Goal: Information Seeking & Learning: Learn about a topic

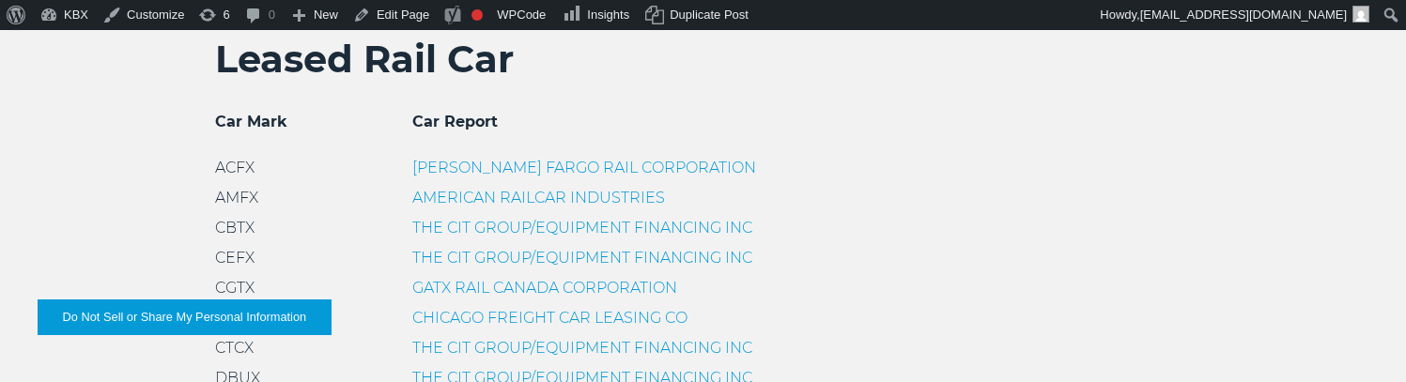
scroll to position [602, 0]
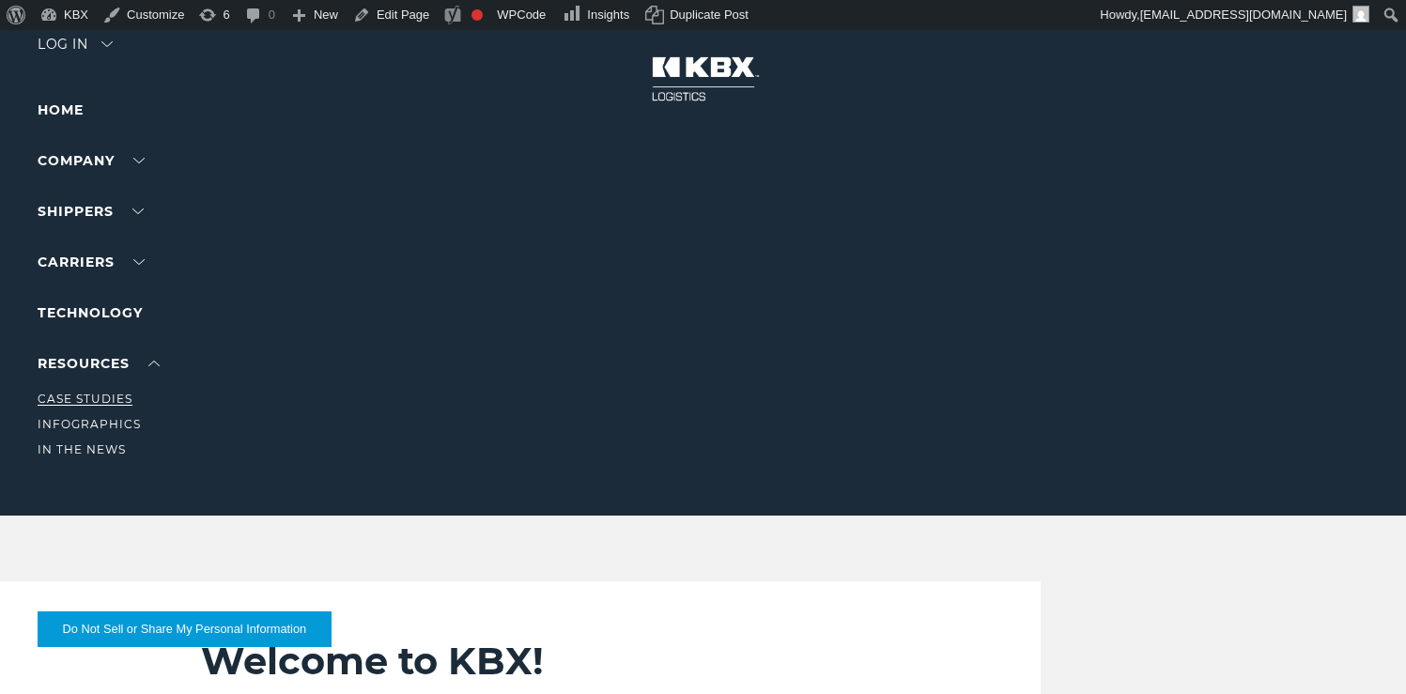
click at [104, 394] on link "Case Studies" at bounding box center [85, 399] width 95 height 14
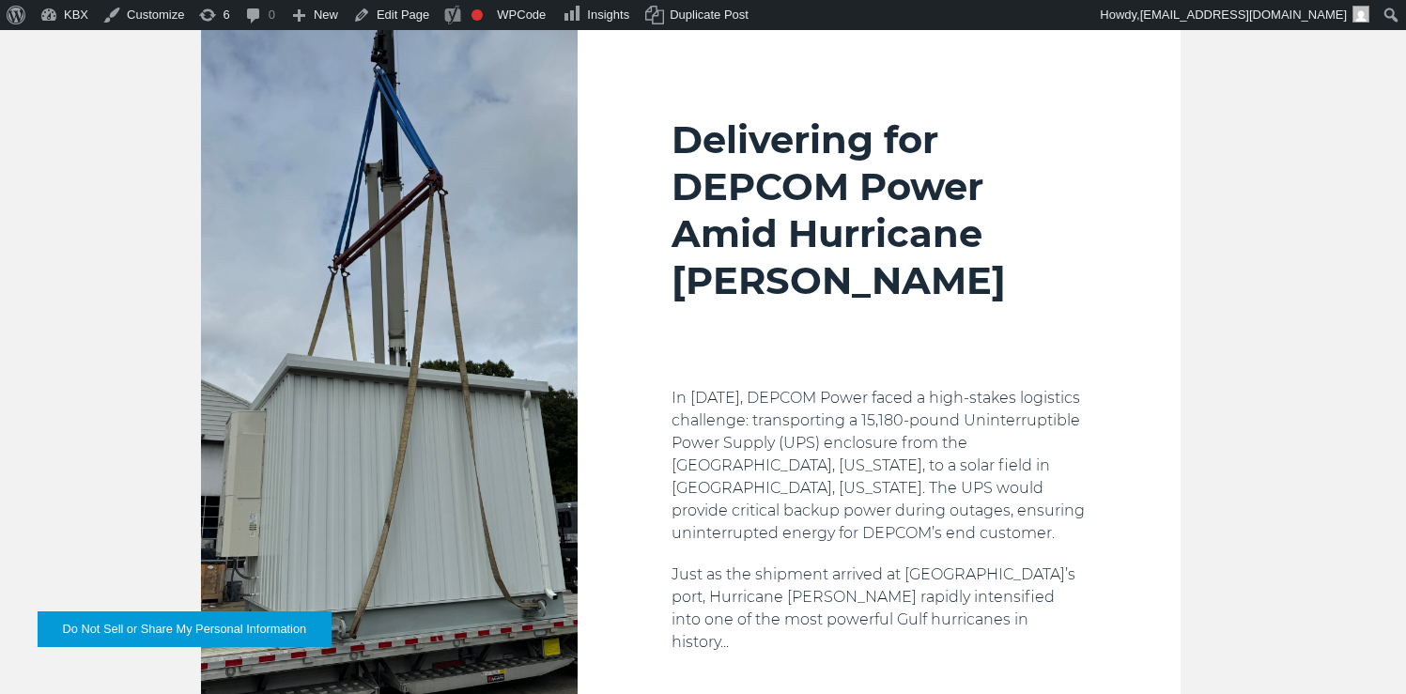
scroll to position [673, 0]
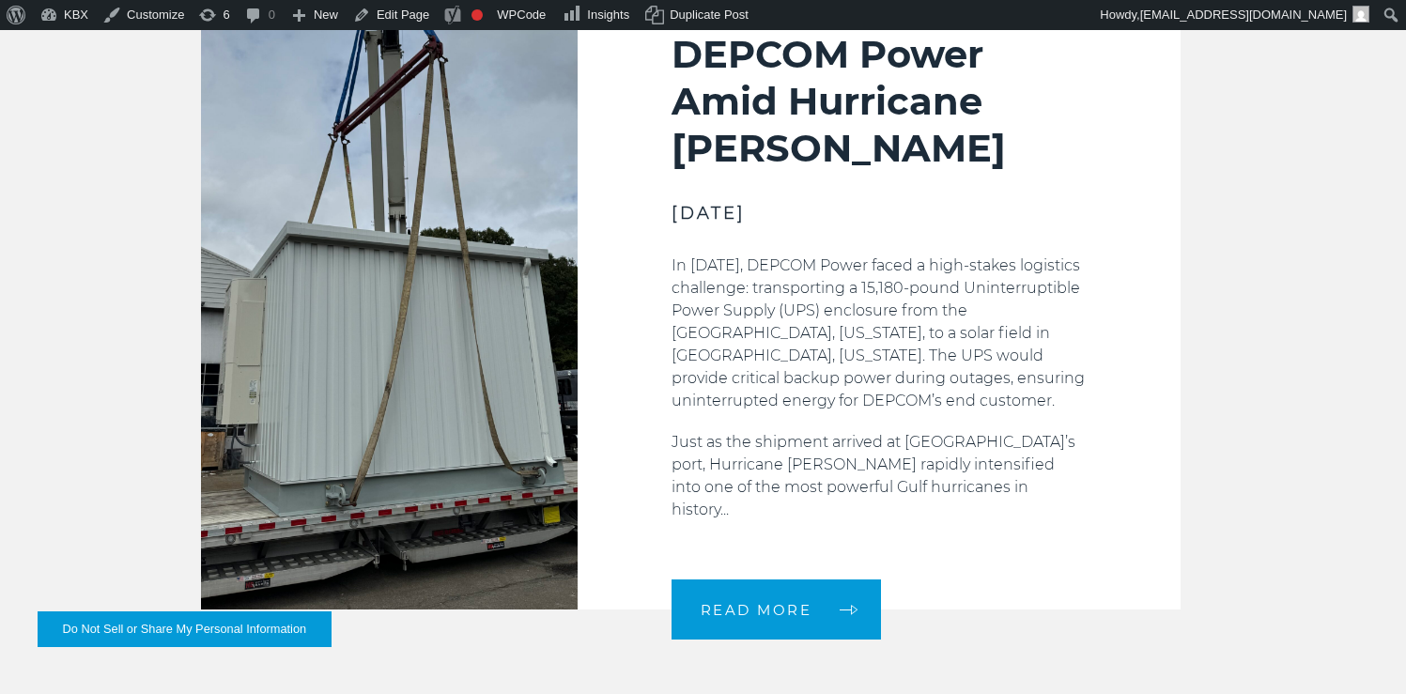
click at [761, 310] on p "In [DATE], DEPCOM Power faced a high-stakes logistics challenge: transporting a…" at bounding box center [879, 334] width 415 height 158
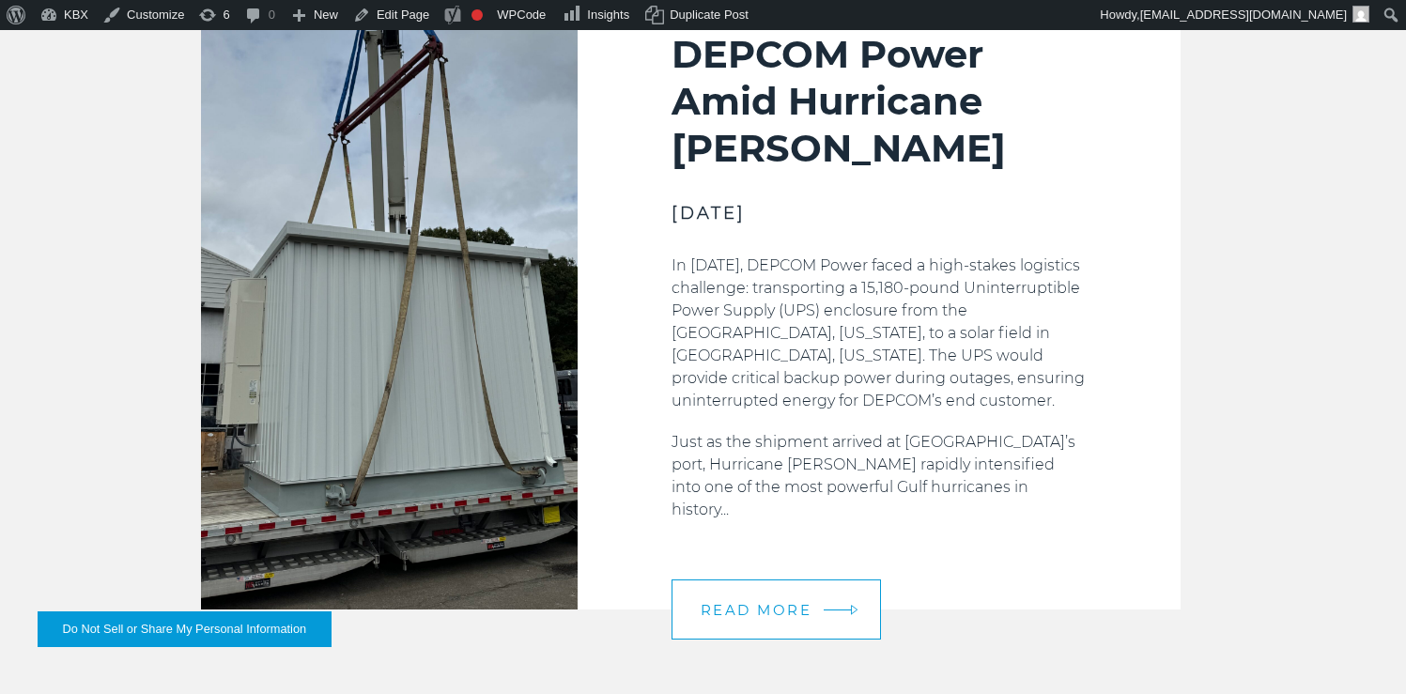
click at [734, 596] on link "READ MORE" at bounding box center [777, 610] width 210 height 60
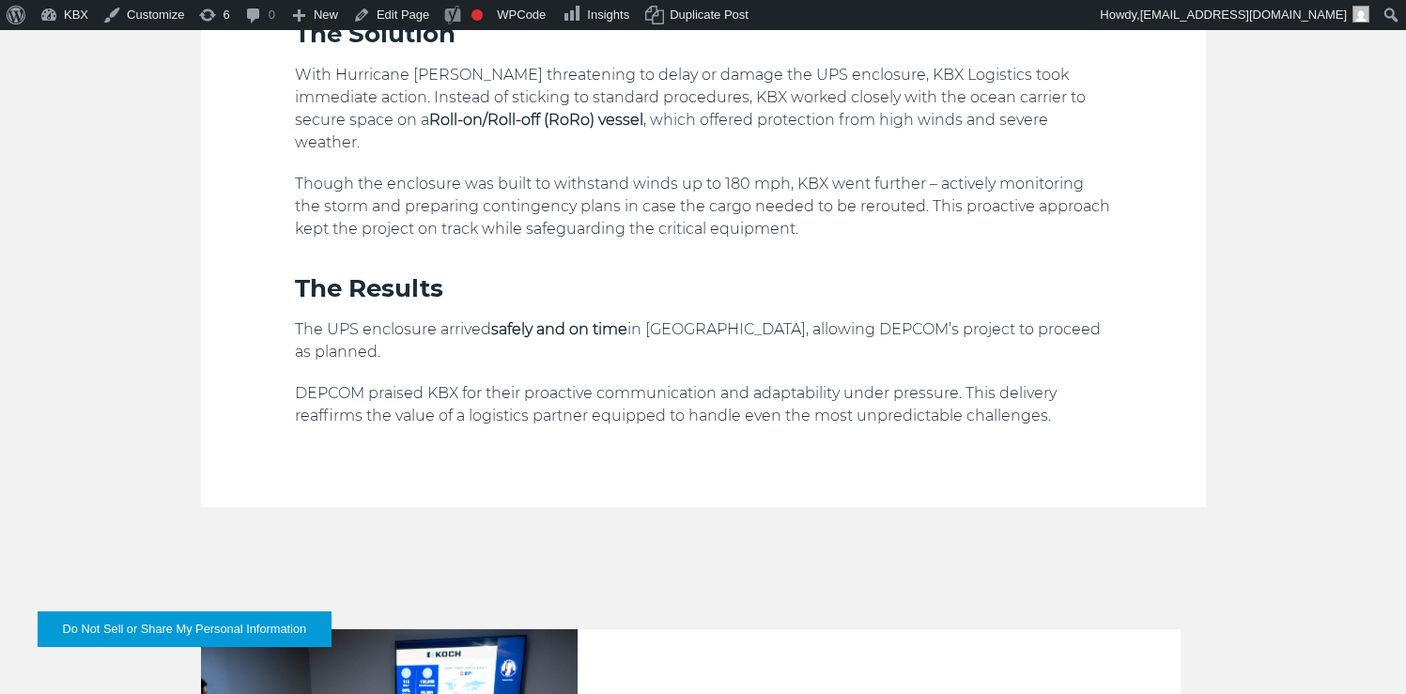
scroll to position [1760, 0]
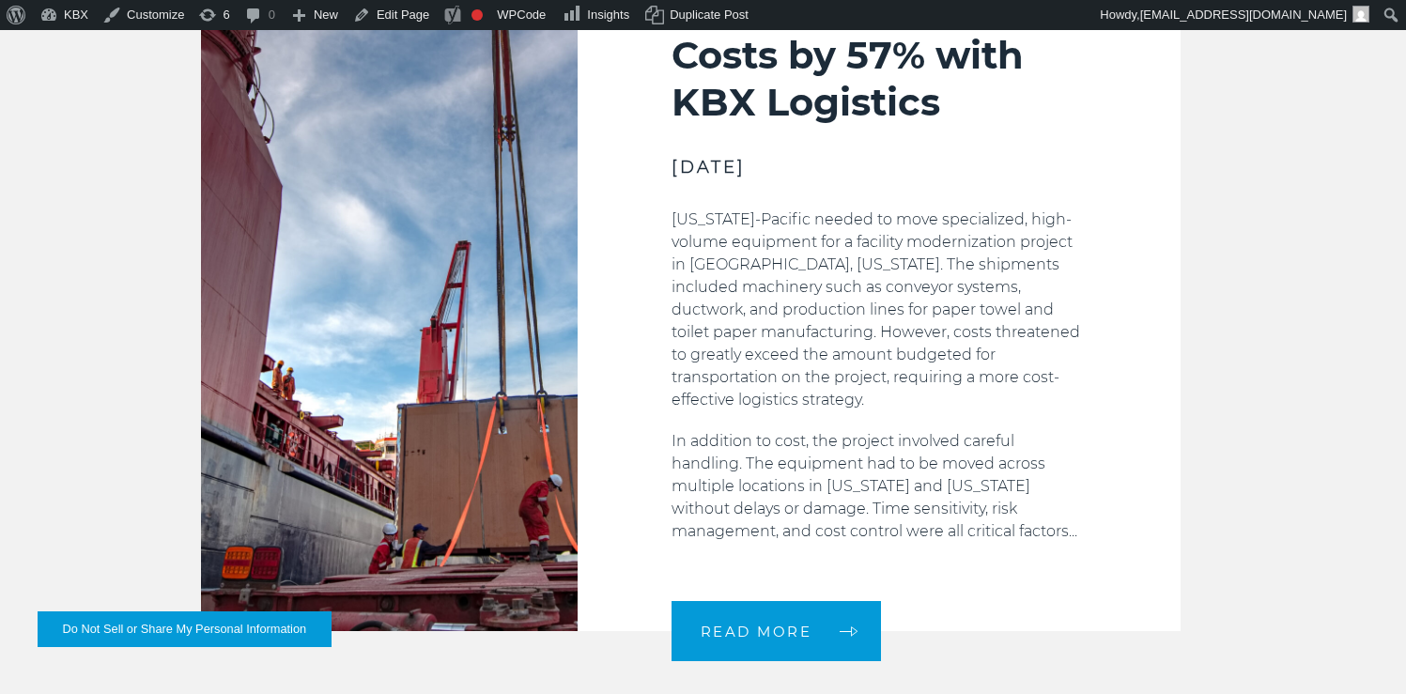
scroll to position [1642, 0]
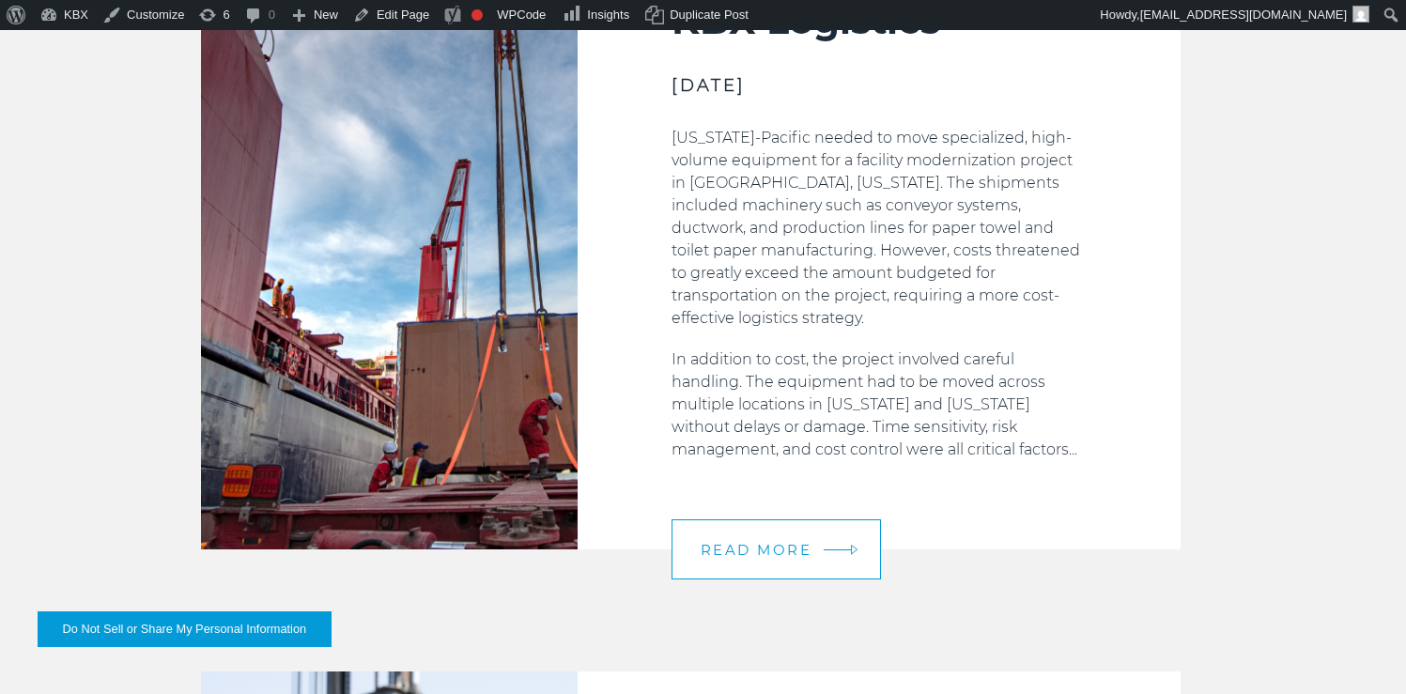
click at [773, 543] on span "READ MORE" at bounding box center [757, 550] width 112 height 14
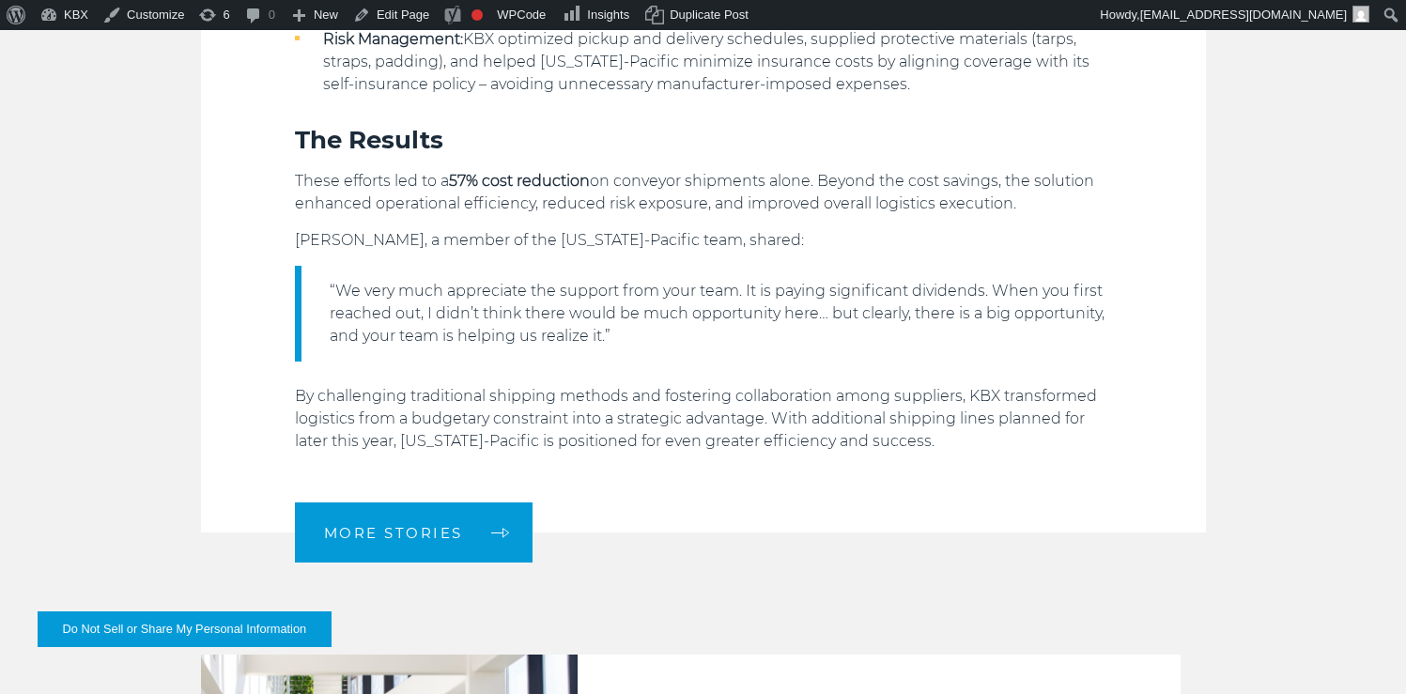
scroll to position [2170, 0]
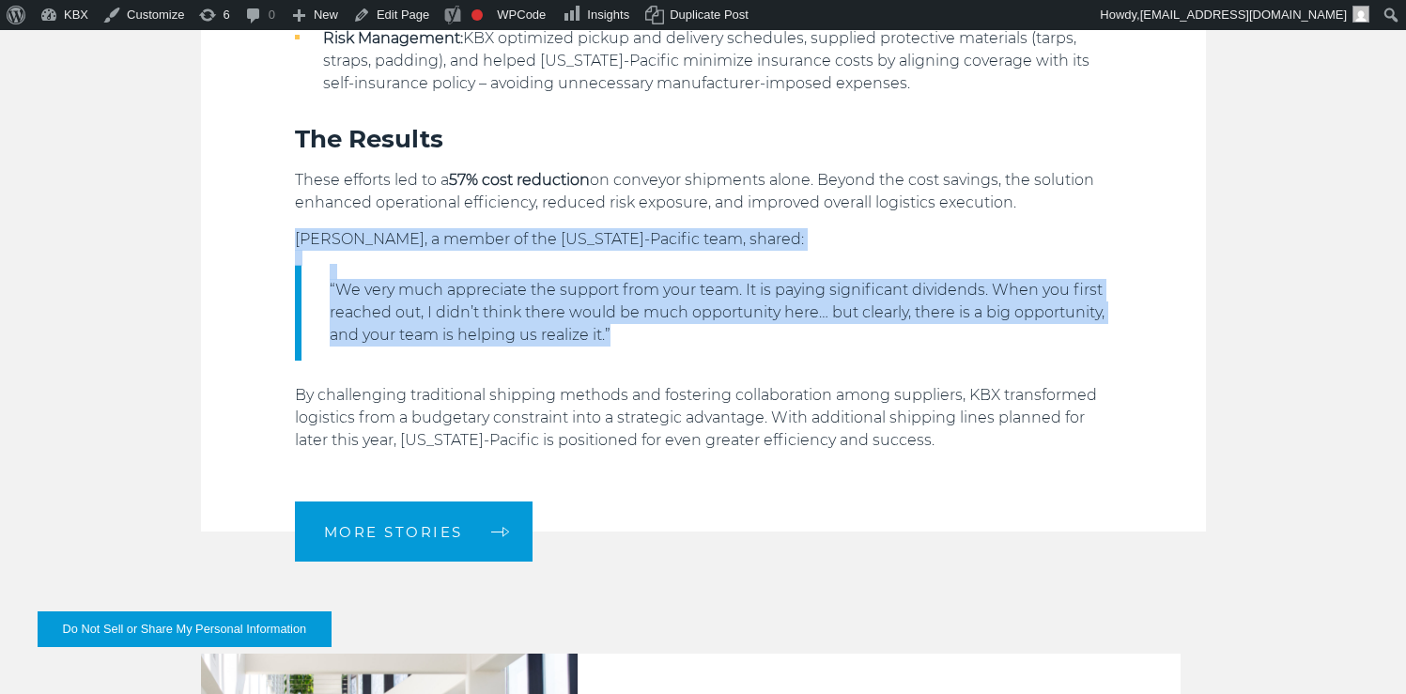
drag, startPoint x: 240, startPoint y: 219, endPoint x: 948, endPoint y: 317, distance: 714.0
click at [948, 317] on p "“We very much appreciate the support from your team. It is paying significant d…" at bounding box center [721, 313] width 782 height 68
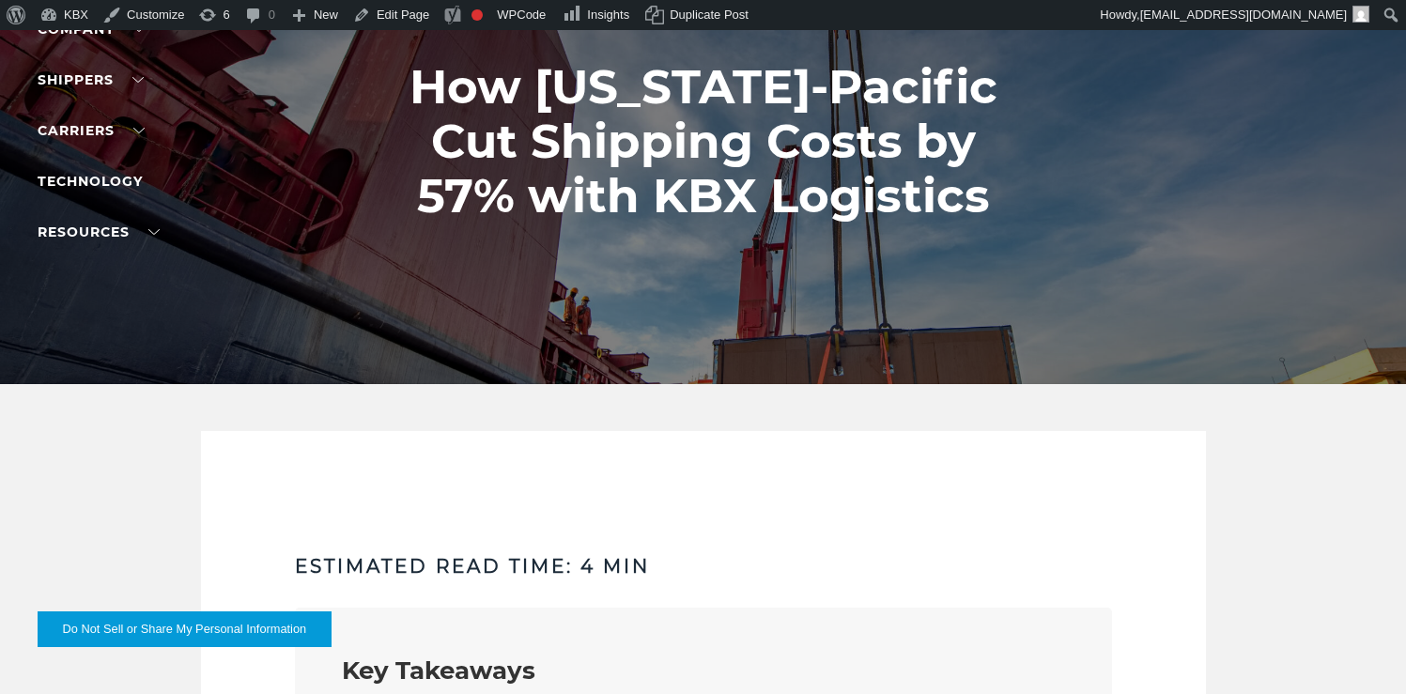
scroll to position [158, 0]
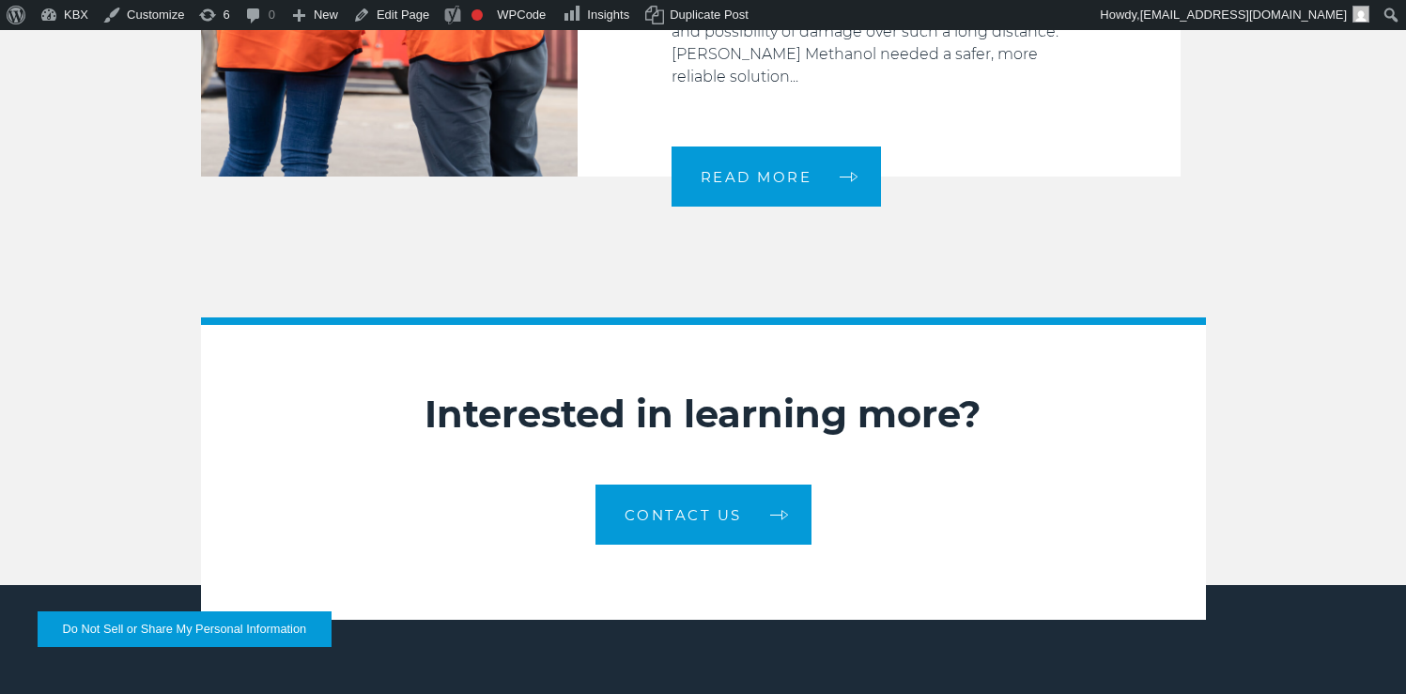
scroll to position [2901, 0]
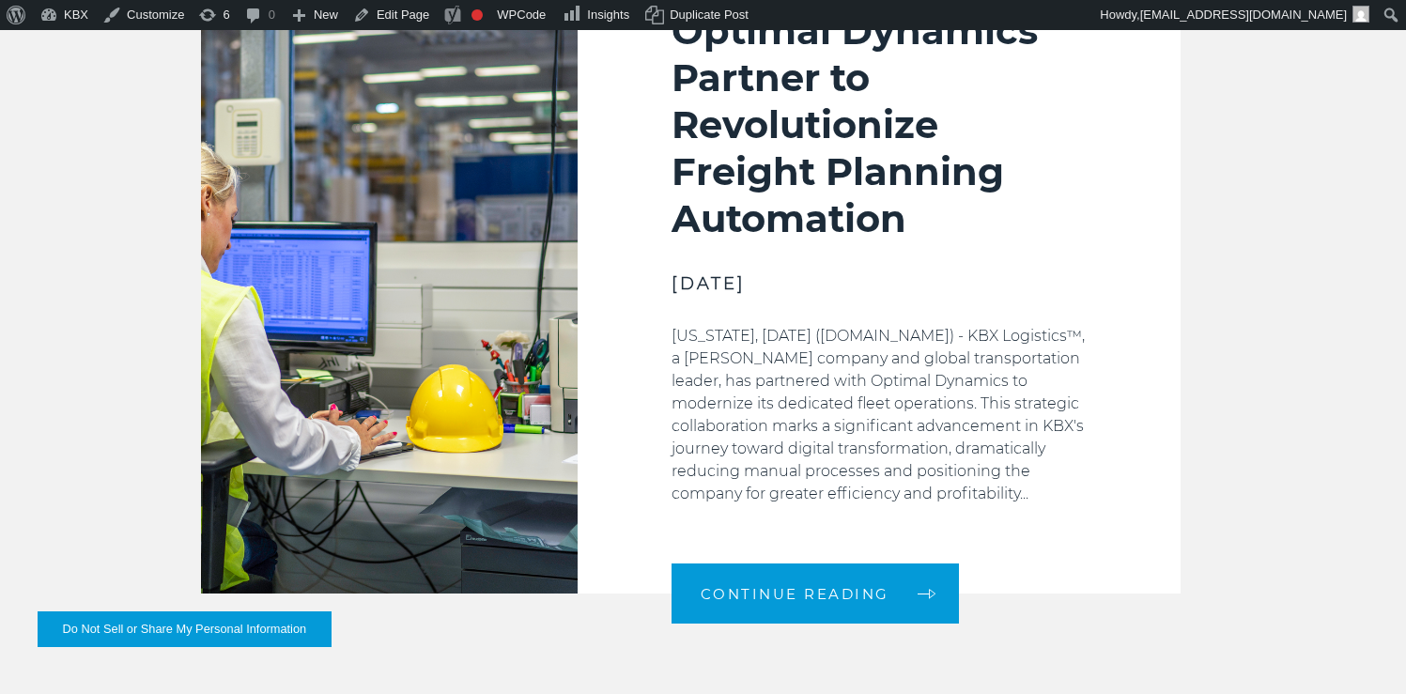
scroll to position [1051, 0]
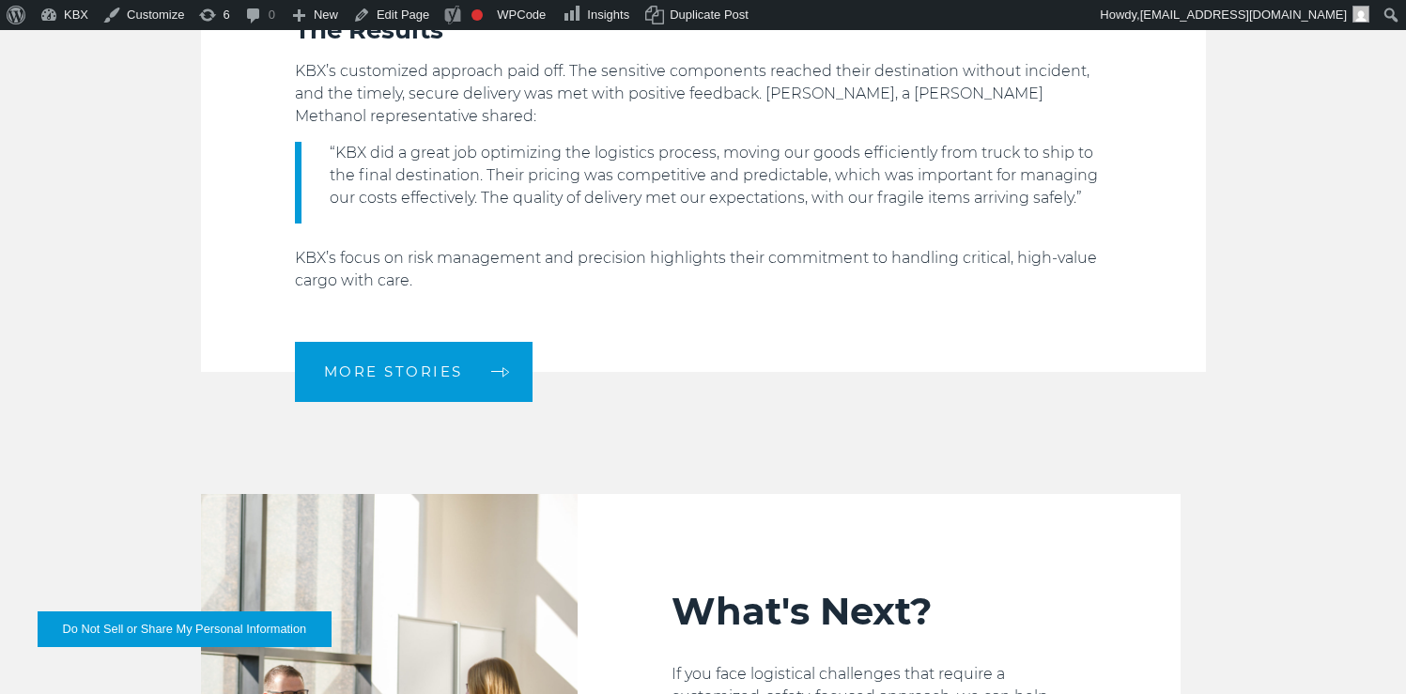
scroll to position [1630, 0]
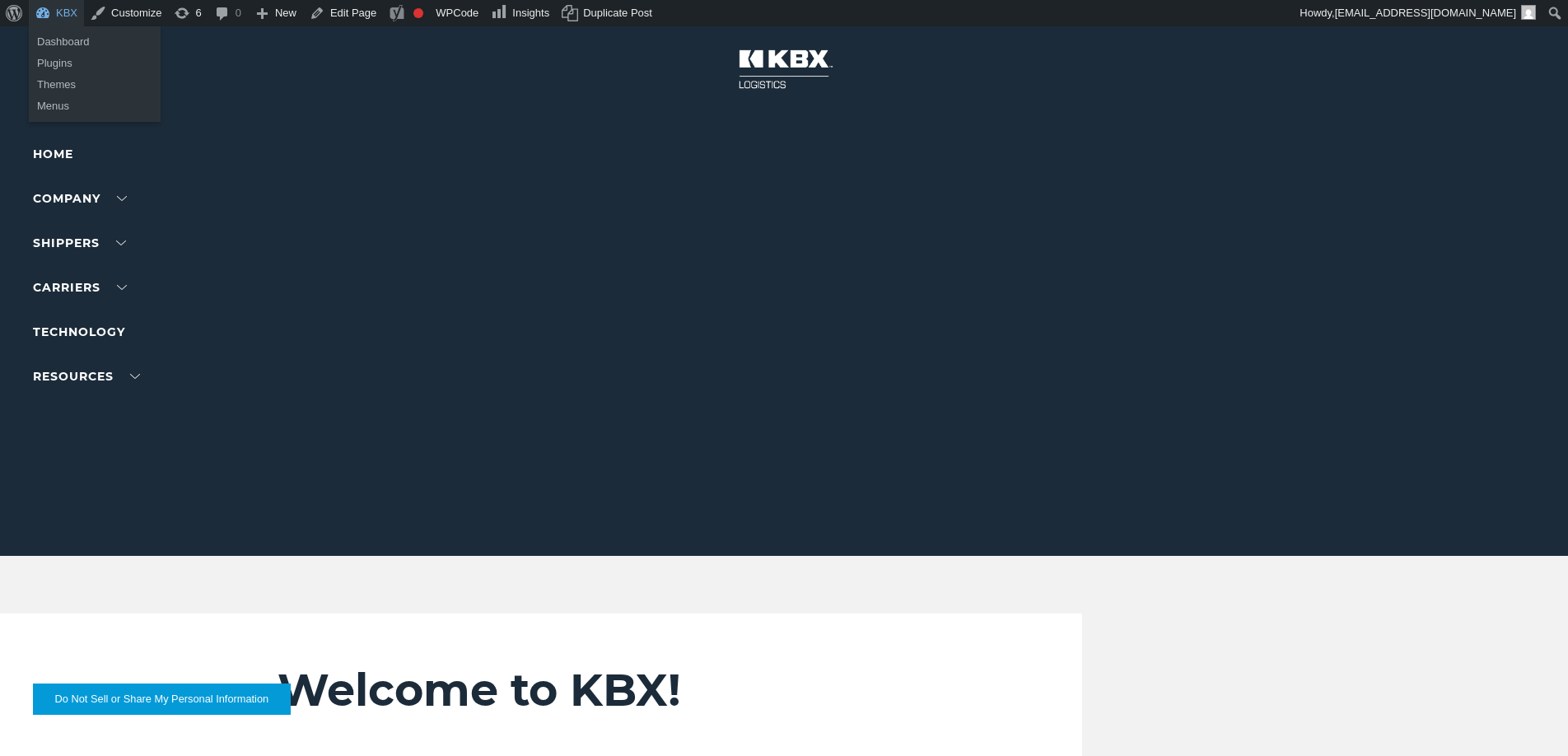
click at [53, 12] on link "KBX" at bounding box center [56, 13] width 55 height 26
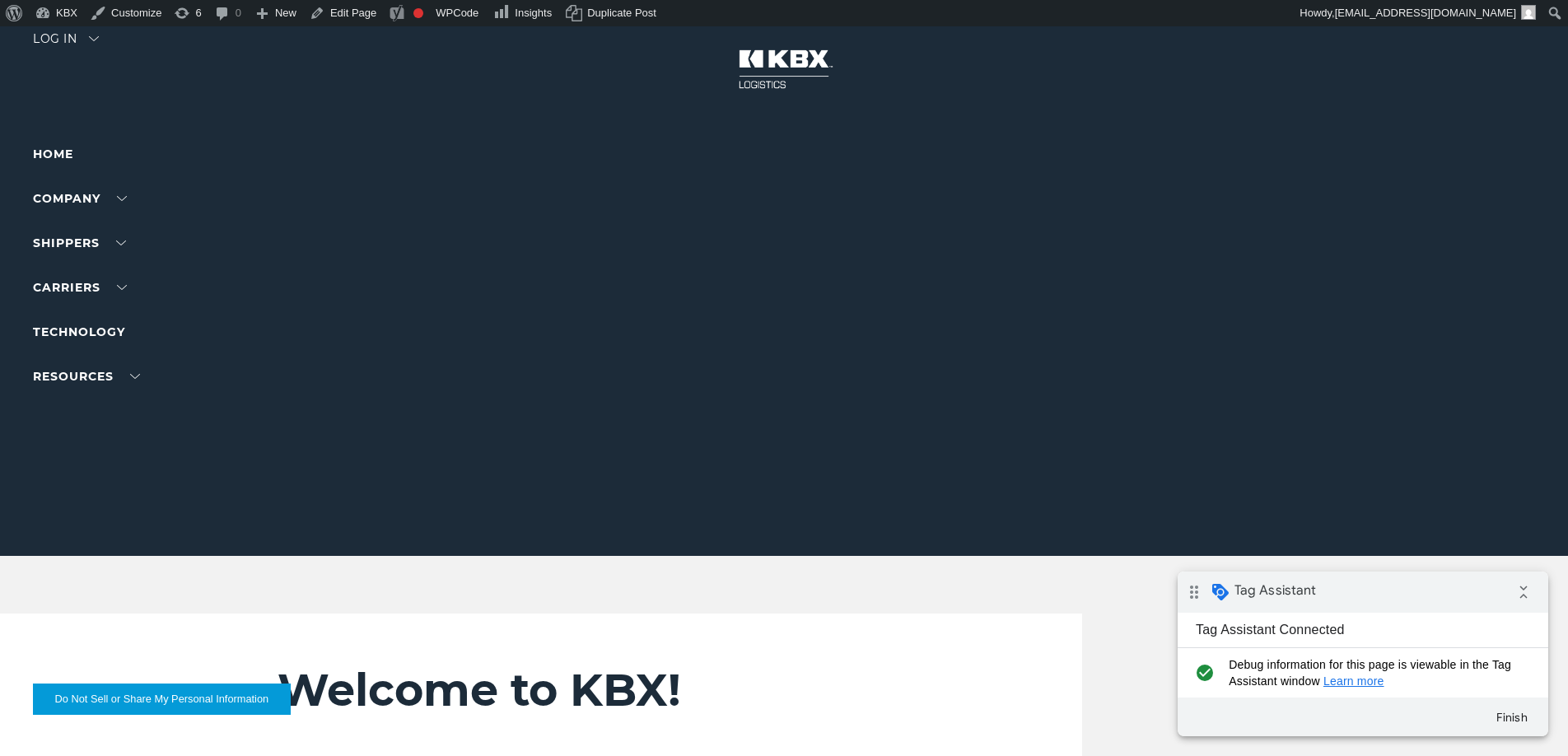
click at [238, 699] on button "Do Not Sell or Share My Personal Information" at bounding box center [162, 700] width 258 height 32
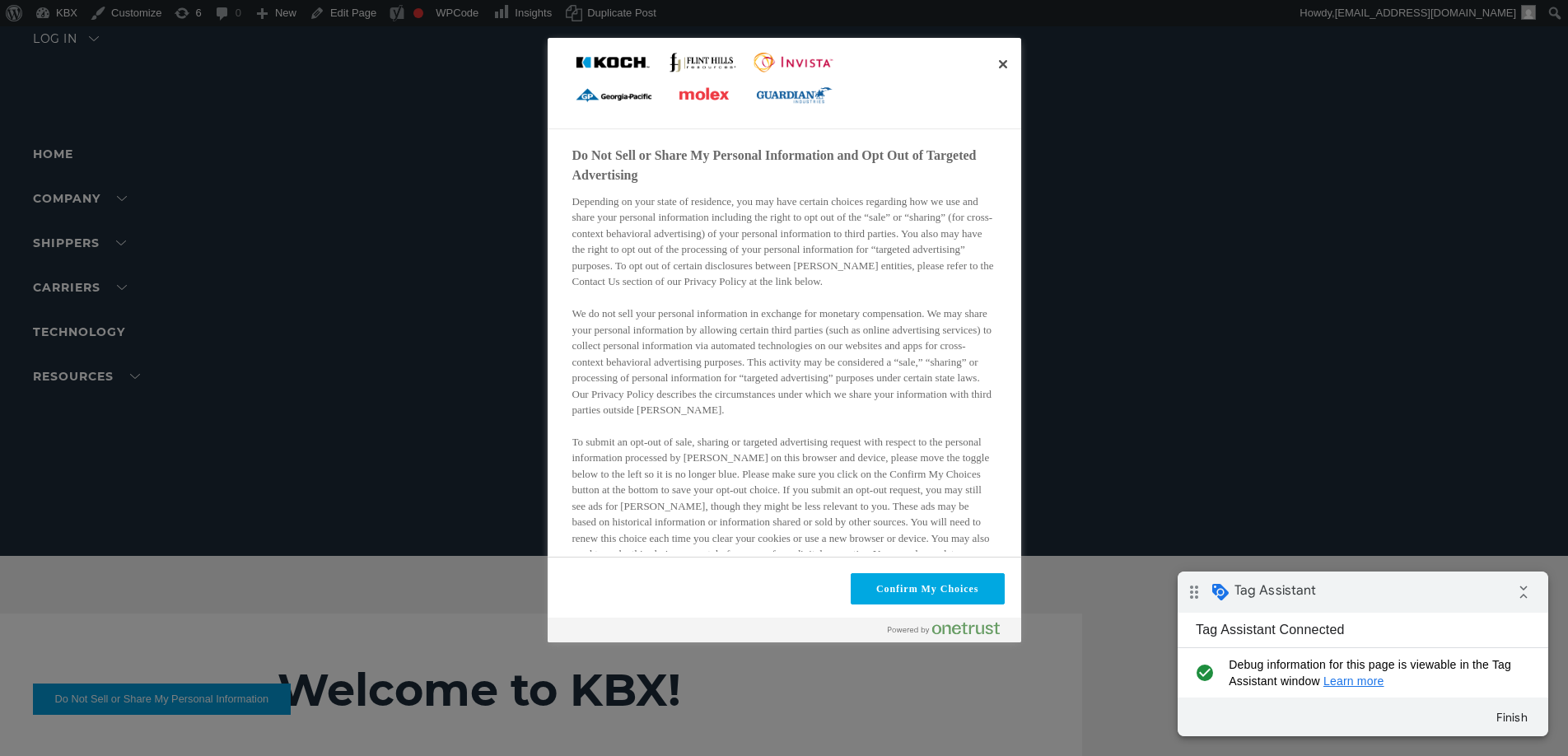
scroll to position [181, 0]
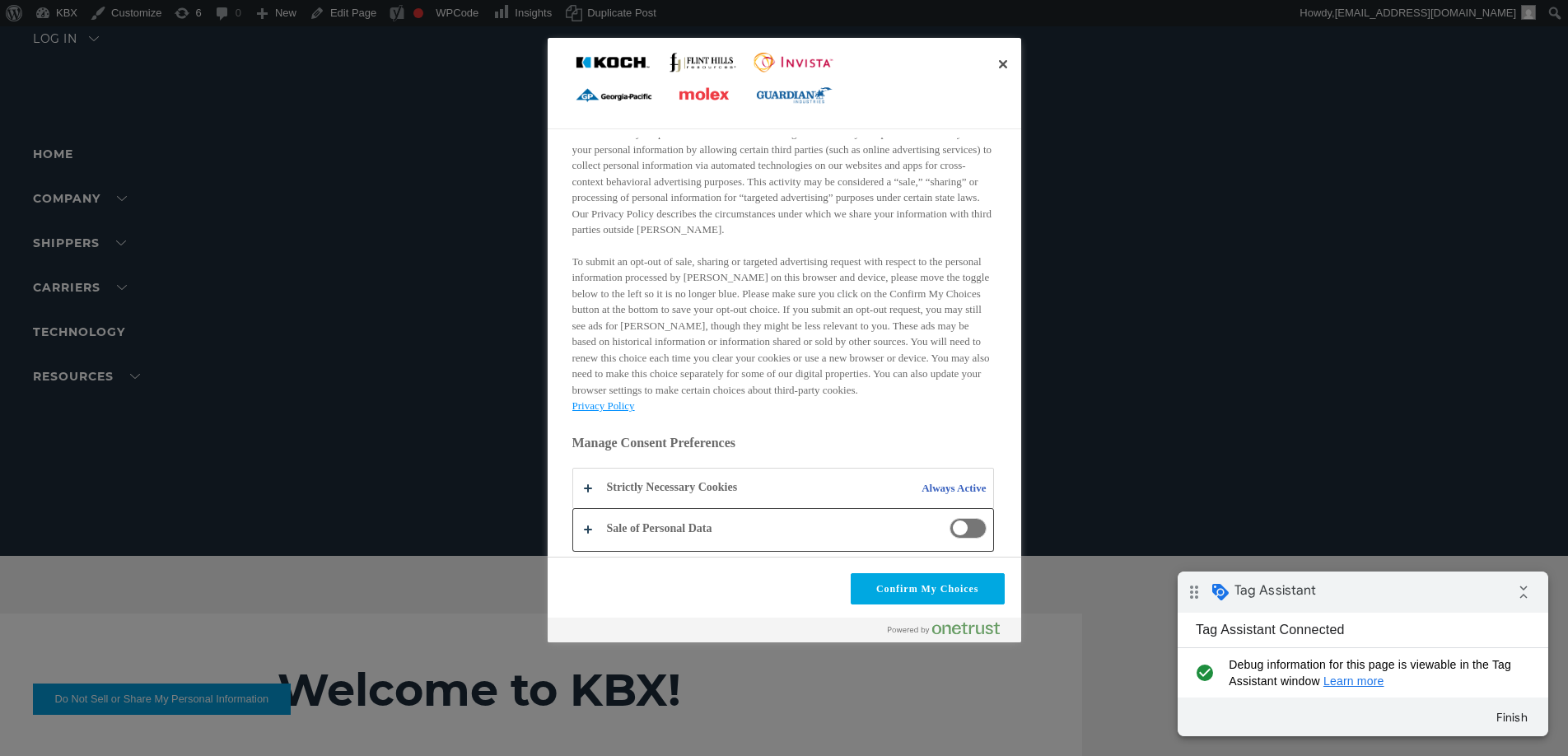
click at [594, 525] on button "Do Not Sell or Share My Personal Information and Opt Out of Targeted Advertising" at bounding box center [783, 530] width 420 height 42
click at [590, 486] on button "Do Not Sell or Share My Personal Information and Opt Out of Targeted Advertising" at bounding box center [783, 488] width 420 height 39
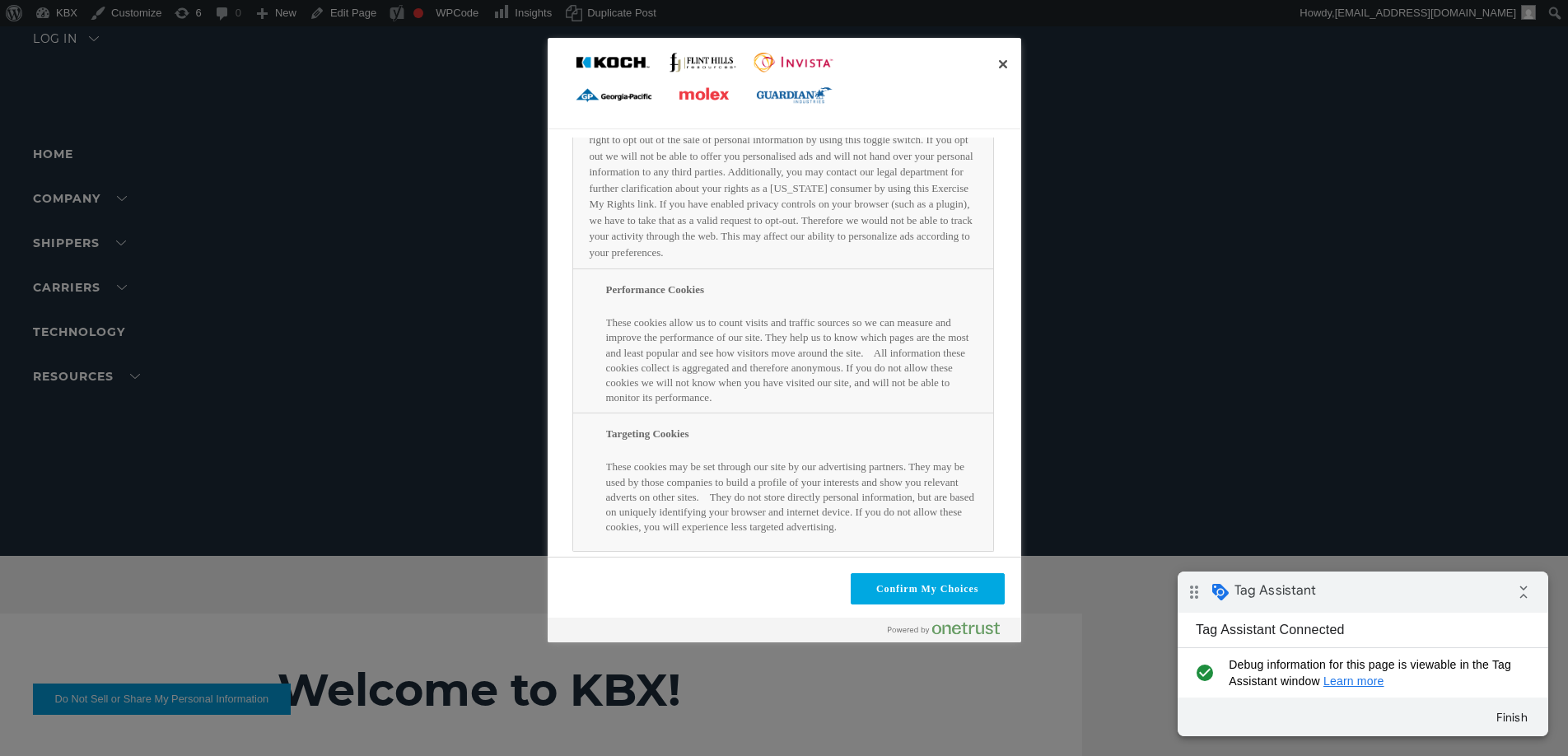
scroll to position [411, 0]
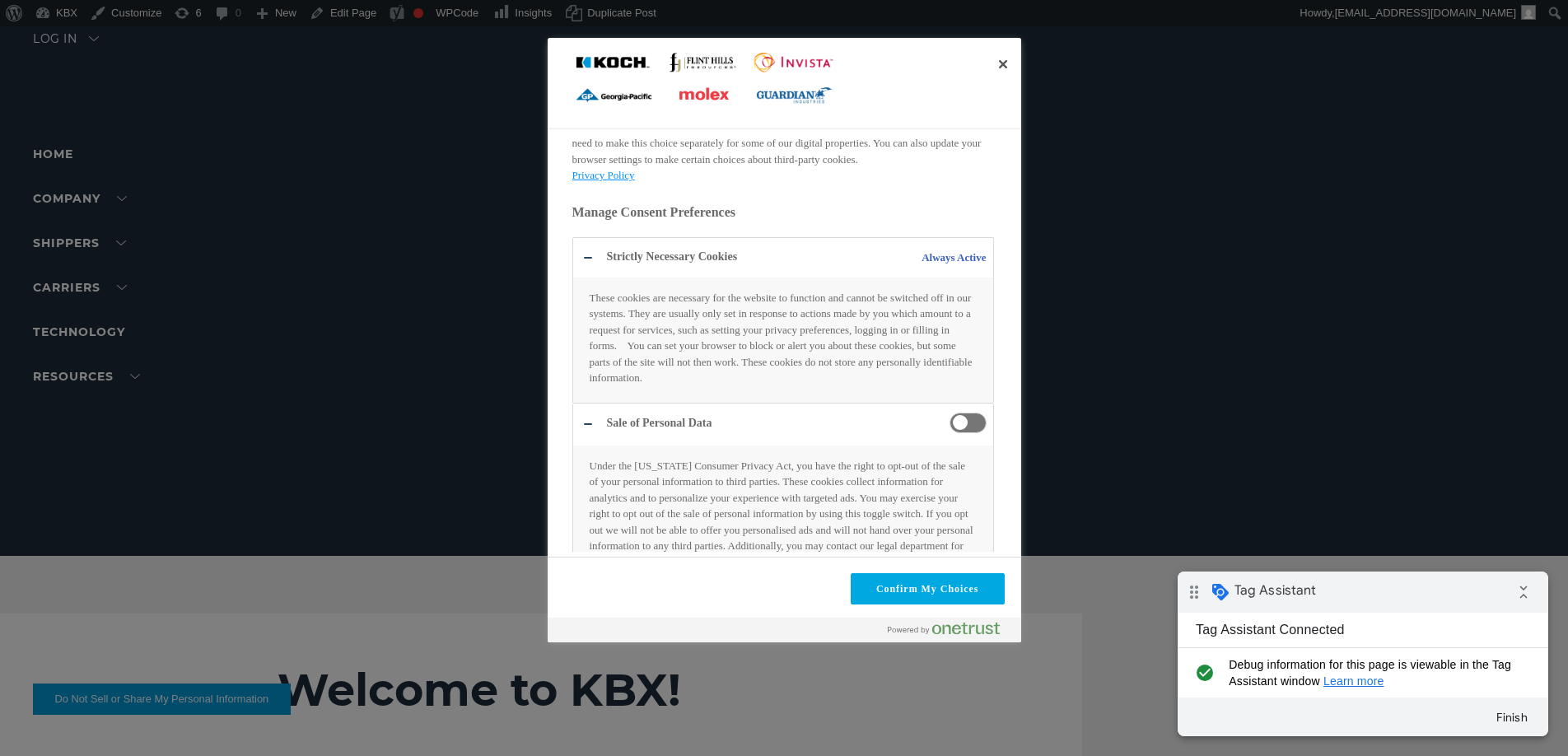
click at [954, 424] on span "Do Not Sell or Share My Personal Information and Opt Out of Targeted Advertising" at bounding box center [968, 423] width 37 height 20
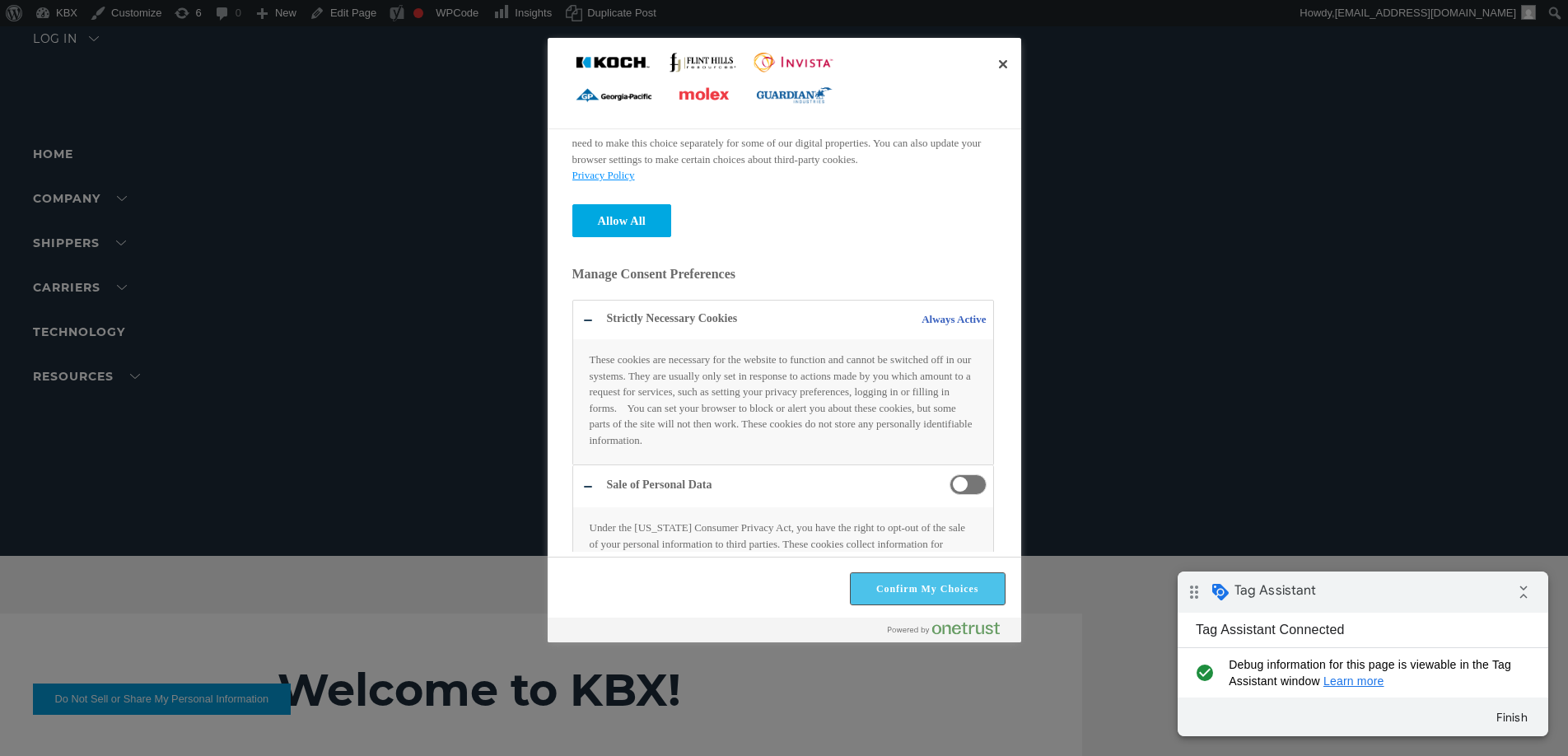
click at [899, 588] on button "Confirm My Choices" at bounding box center [928, 589] width 154 height 32
